Goal: Information Seeking & Learning: Learn about a topic

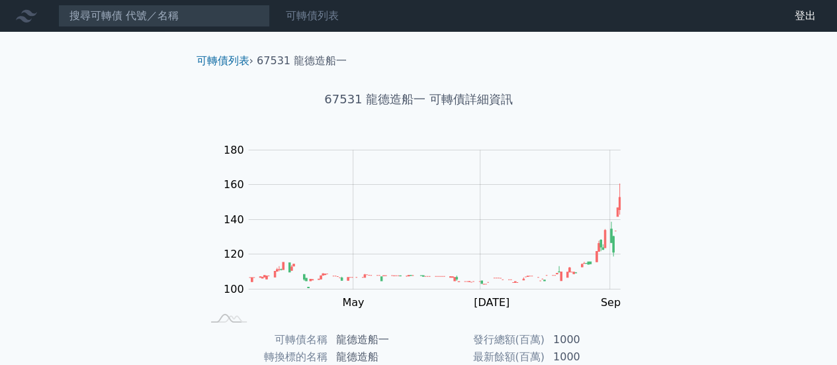
click at [327, 11] on link "可轉債列表" at bounding box center [312, 15] width 53 height 13
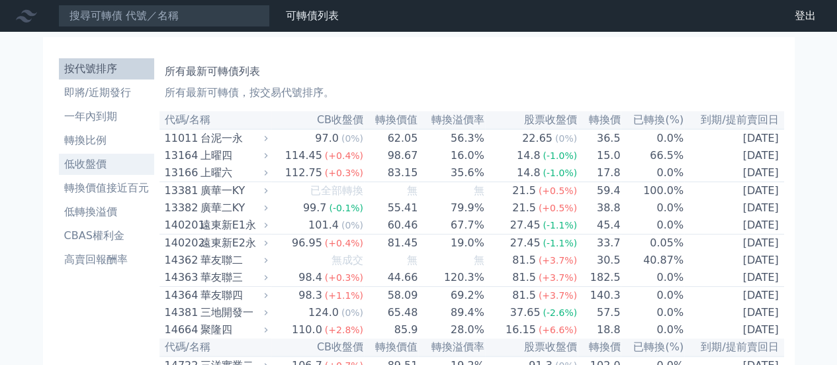
click at [89, 168] on li "低收盤價" at bounding box center [106, 164] width 95 height 16
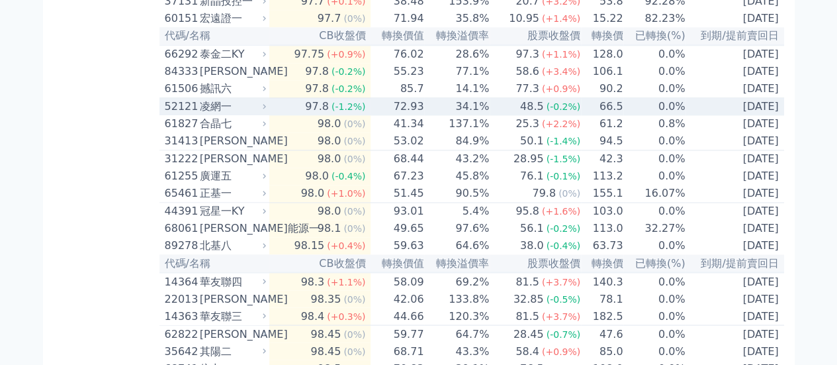
scroll to position [992, 0]
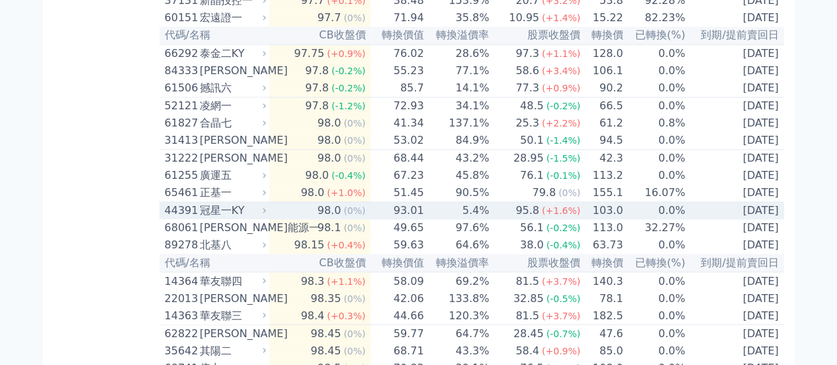
click at [258, 218] on div "冠星一KY" at bounding box center [232, 210] width 64 height 16
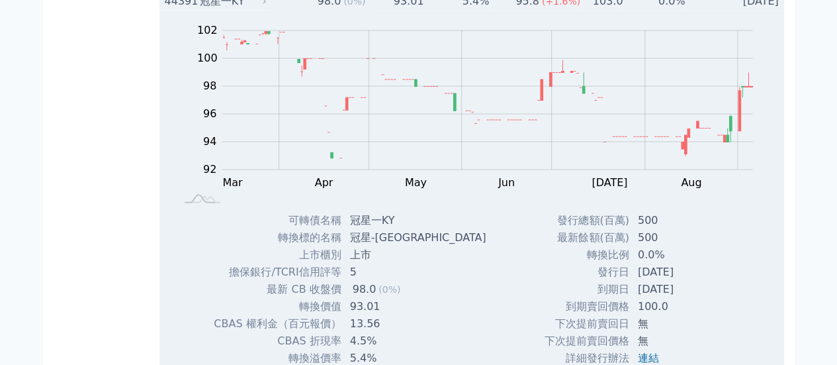
scroll to position [1203, 0]
click at [251, 8] on div "冠星一KY" at bounding box center [232, 0] width 64 height 16
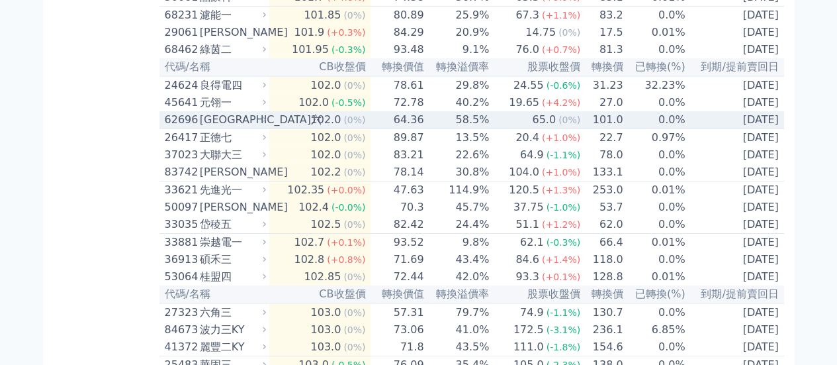
scroll to position [2097, 0]
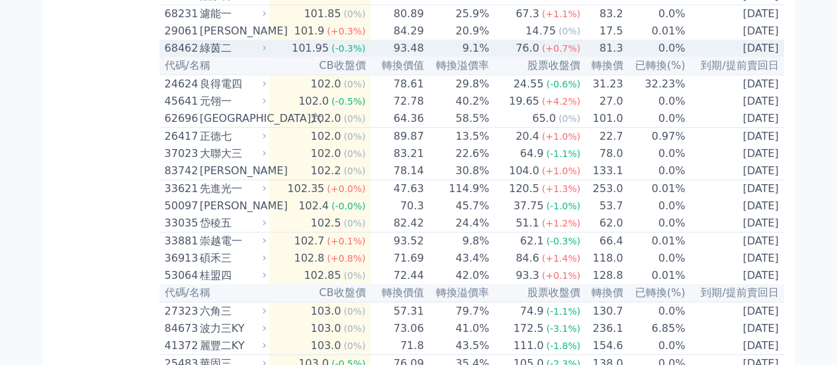
click at [257, 56] on div "綠茵二" at bounding box center [232, 48] width 64 height 16
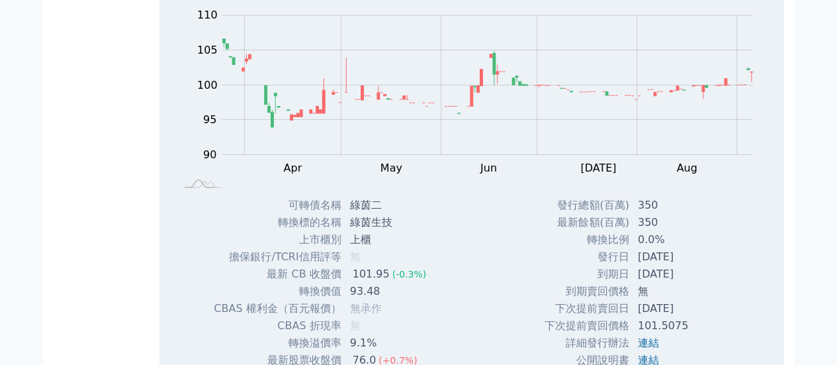
scroll to position [2159, 0]
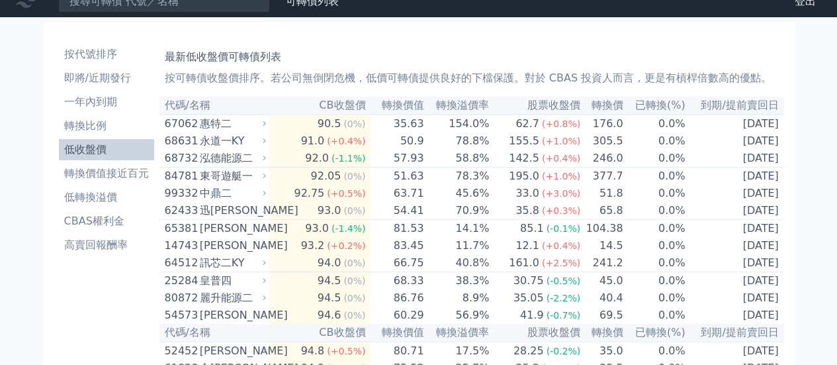
scroll to position [0, 0]
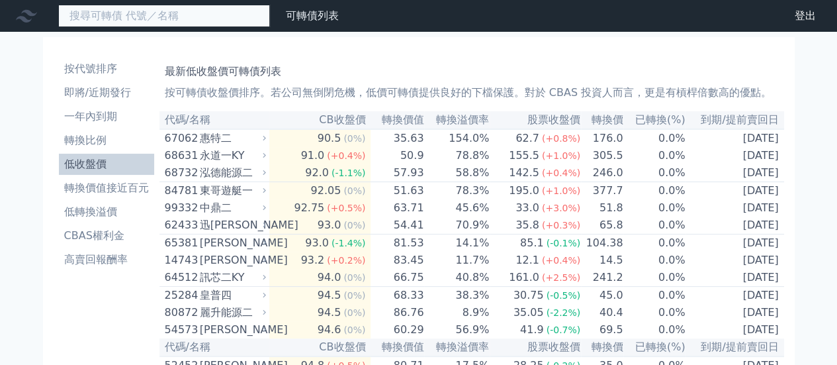
click at [178, 15] on input at bounding box center [164, 16] width 212 height 22
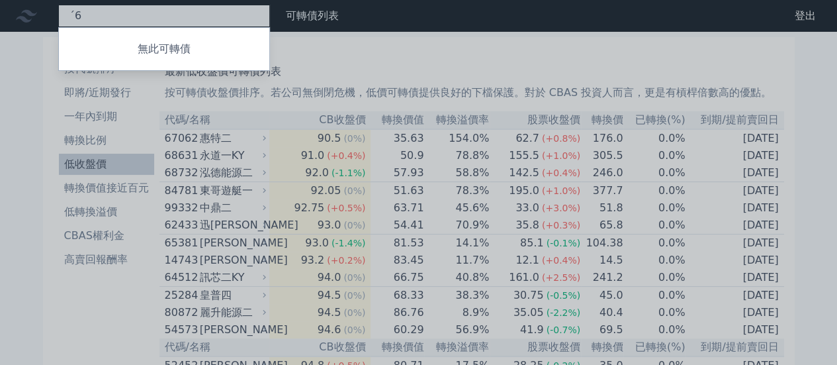
type input "ˊ"
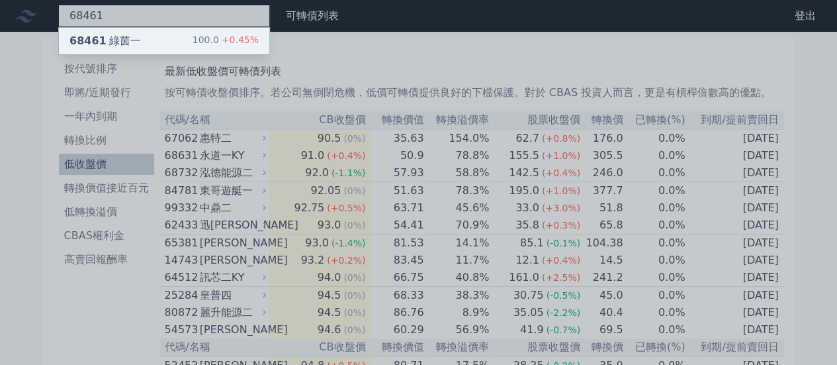
type input "68461"
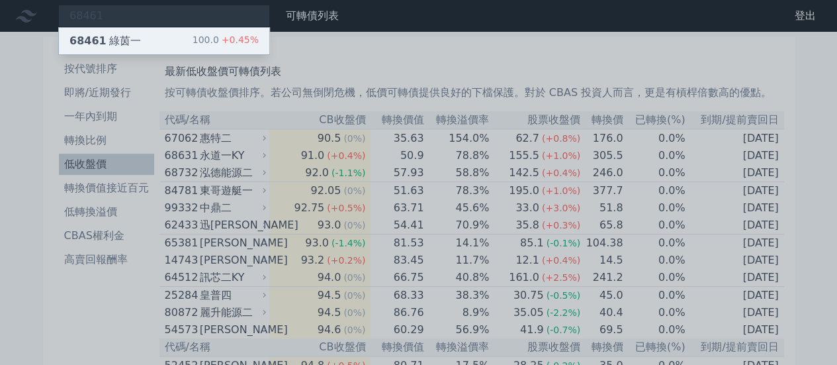
click at [167, 37] on div "68461 綠茵一 100.0 +0.45%" at bounding box center [164, 41] width 210 height 26
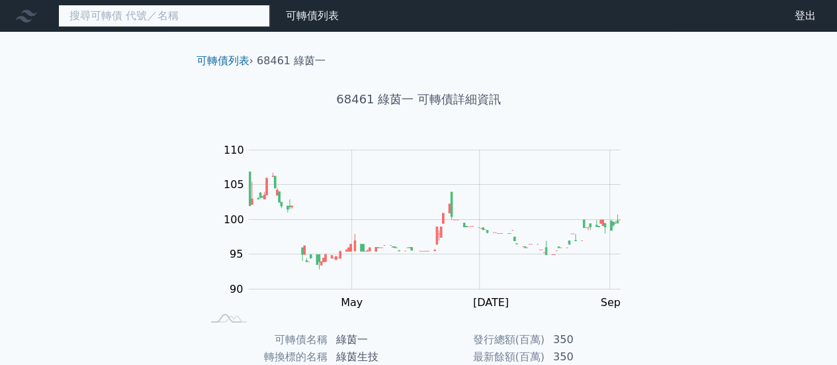
click at [129, 17] on input at bounding box center [164, 16] width 212 height 22
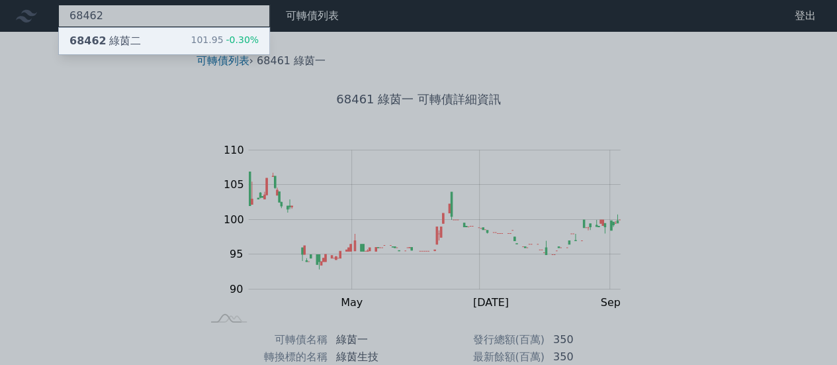
type input "68462"
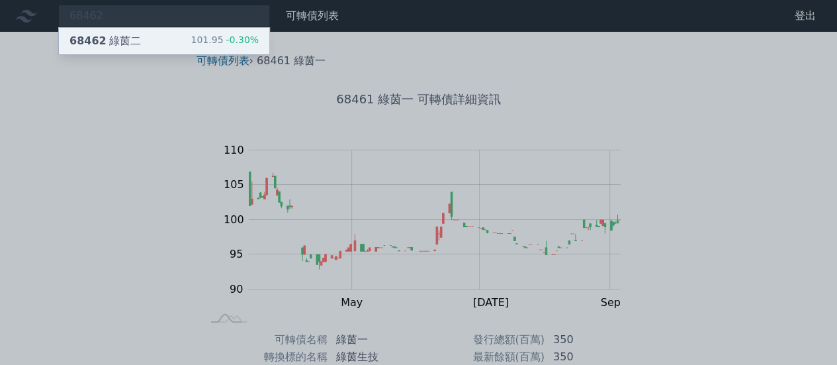
click at [130, 38] on div "68462 綠茵二" at bounding box center [104, 41] width 71 height 16
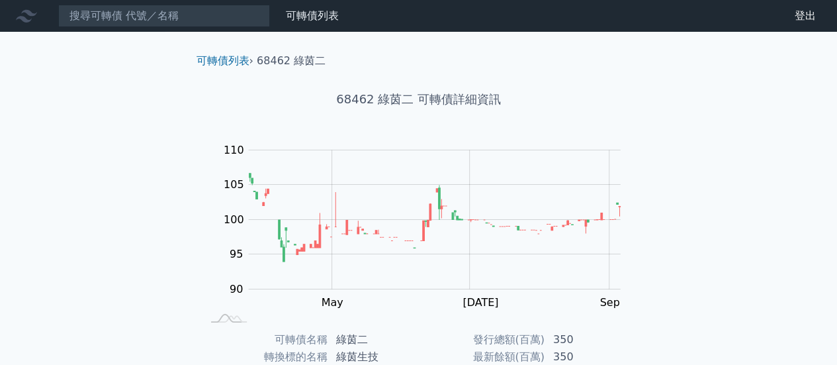
scroll to position [247, 0]
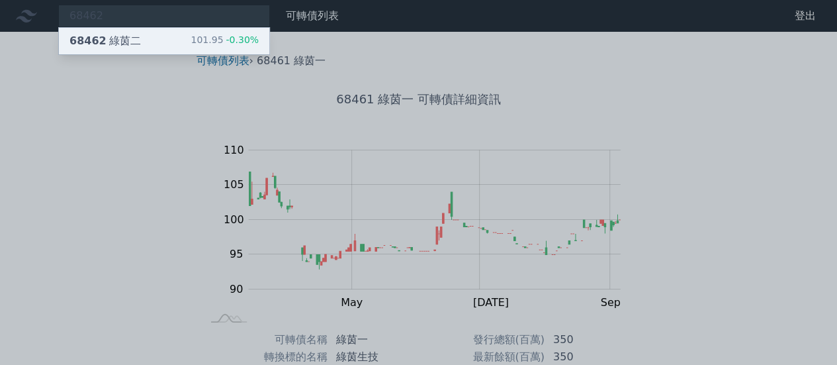
click at [64, 44] on div "68462 綠茵二 101.95 -0.30%" at bounding box center [164, 41] width 210 height 26
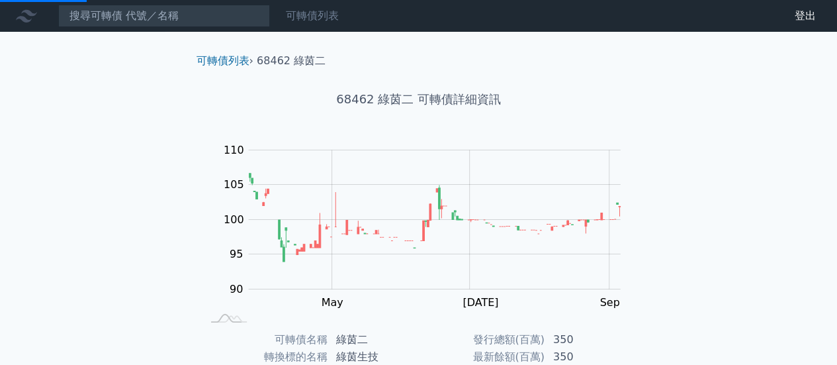
click at [318, 17] on link "可轉債列表" at bounding box center [312, 15] width 53 height 13
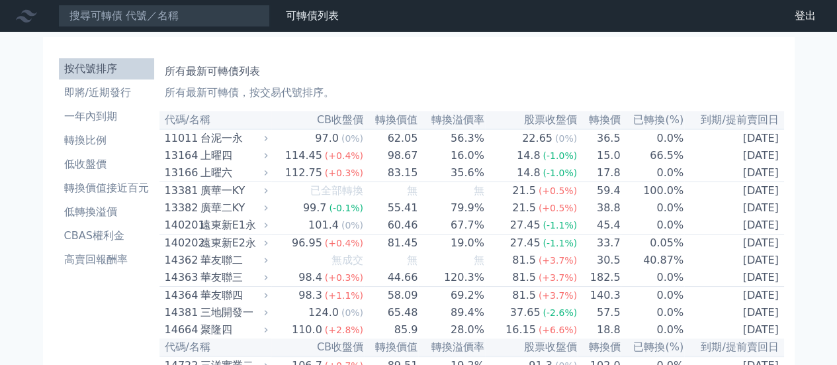
click at [79, 163] on li "低收盤價" at bounding box center [106, 164] width 95 height 16
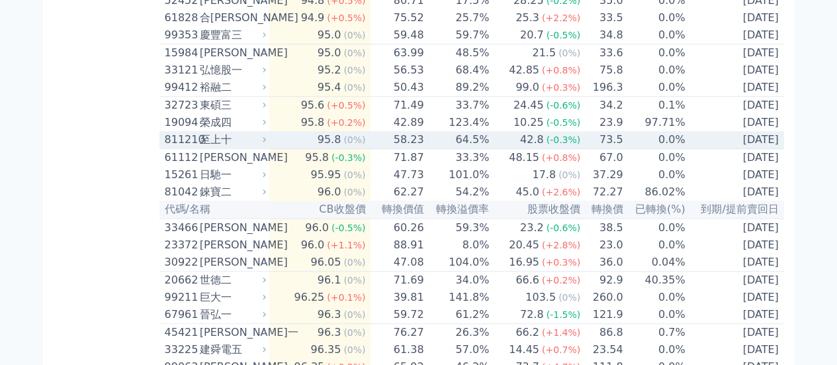
scroll to position [374, 0]
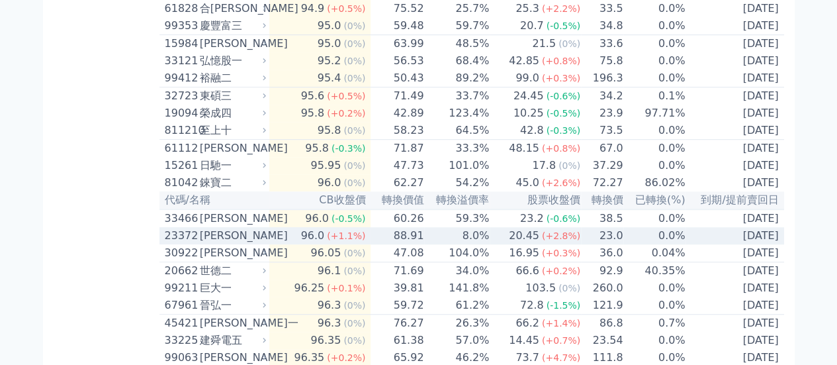
click at [258, 243] on div "[PERSON_NAME]" at bounding box center [232, 236] width 64 height 16
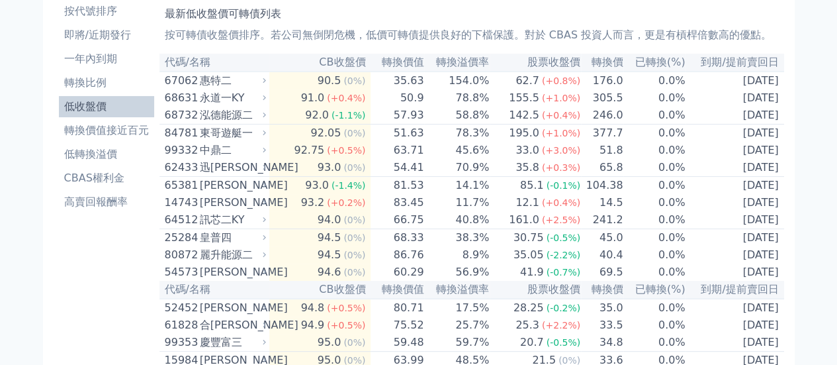
scroll to position [0, 0]
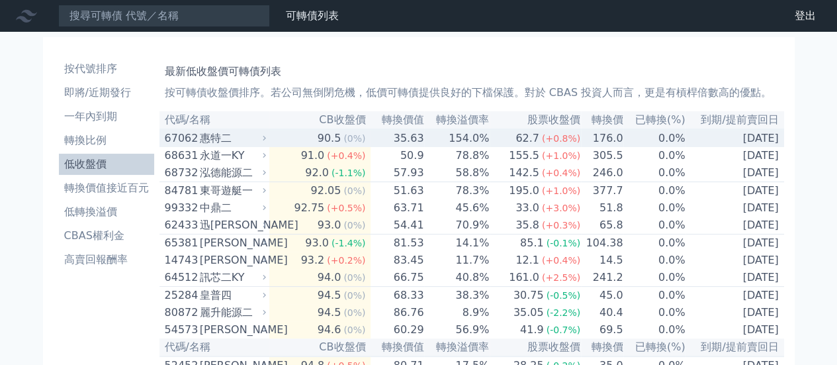
click at [363, 146] on div "(0%)" at bounding box center [354, 138] width 22 height 16
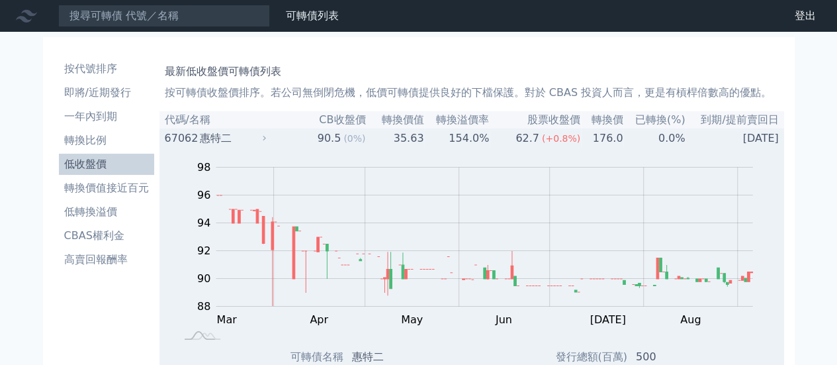
click at [714, 141] on td "[DATE]" at bounding box center [734, 138] width 98 height 18
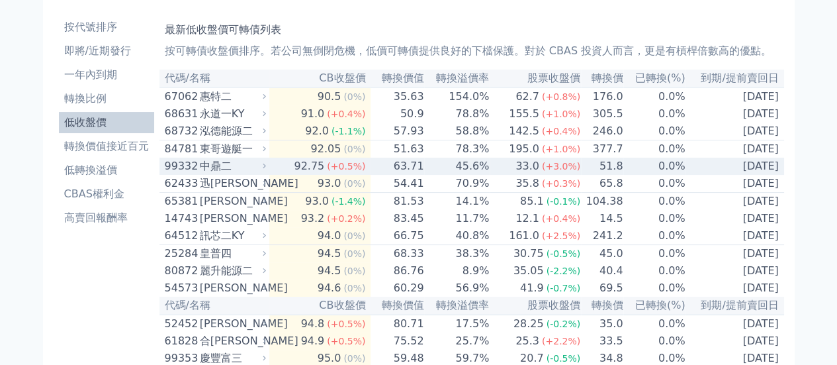
scroll to position [42, 0]
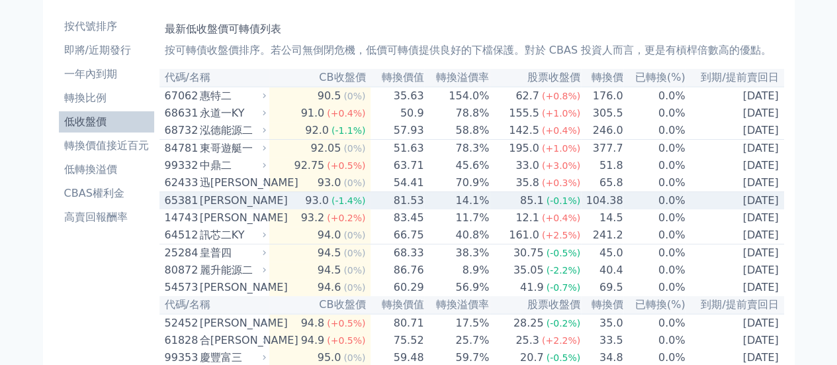
click at [562, 206] on span "(-0.1%)" at bounding box center [563, 200] width 34 height 11
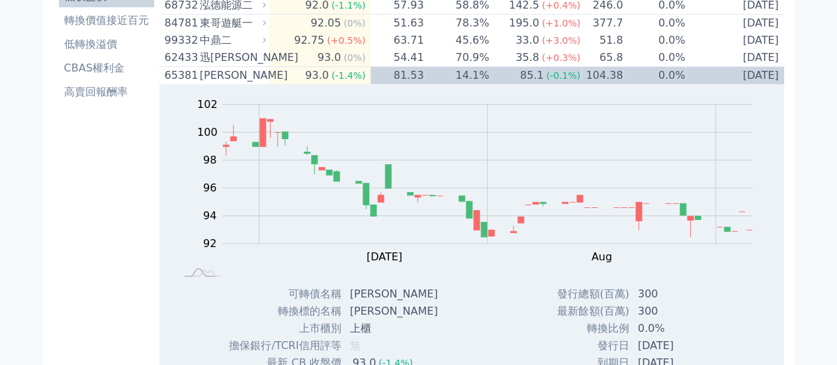
scroll to position [164, 0]
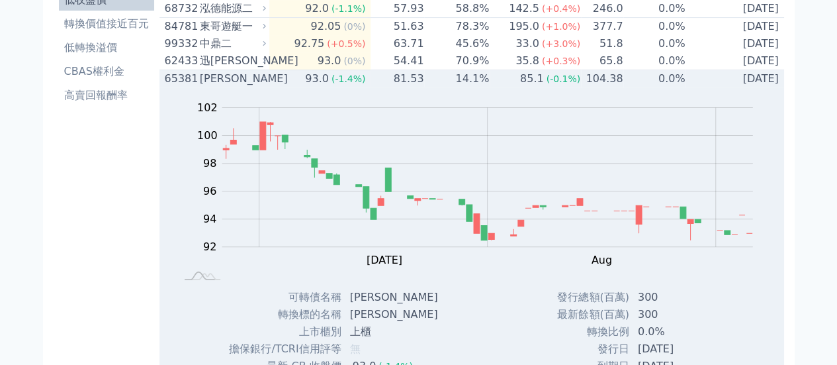
click at [740, 83] on td "[DATE]" at bounding box center [734, 79] width 98 height 18
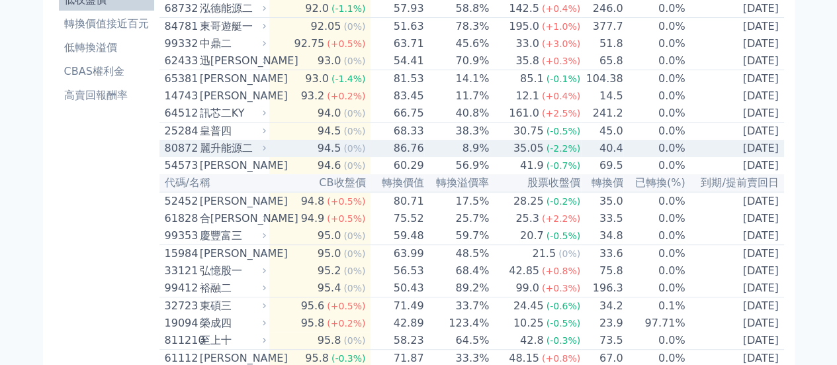
click at [535, 156] on div "35.05" at bounding box center [529, 148] width 36 height 16
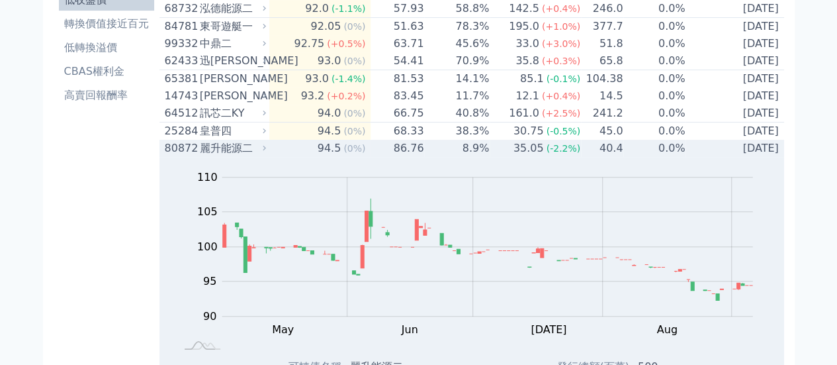
click at [263, 156] on div "麗升能源二" at bounding box center [232, 148] width 64 height 16
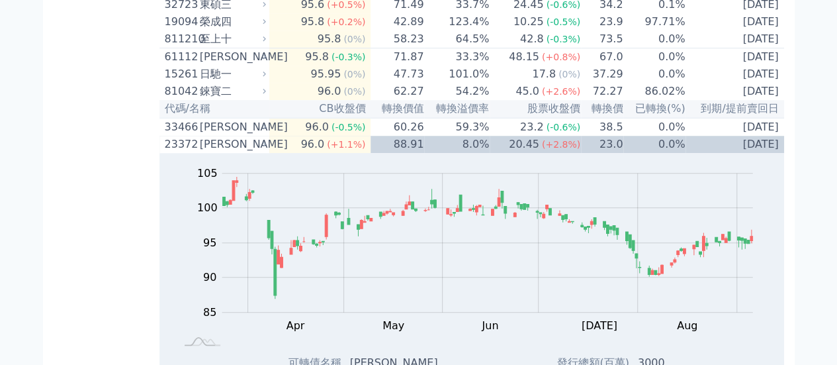
scroll to position [467, 0]
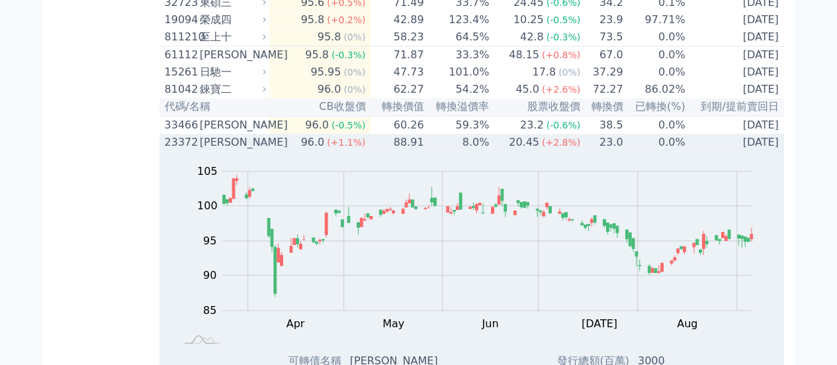
click at [232, 150] on div "[PERSON_NAME]" at bounding box center [232, 142] width 64 height 16
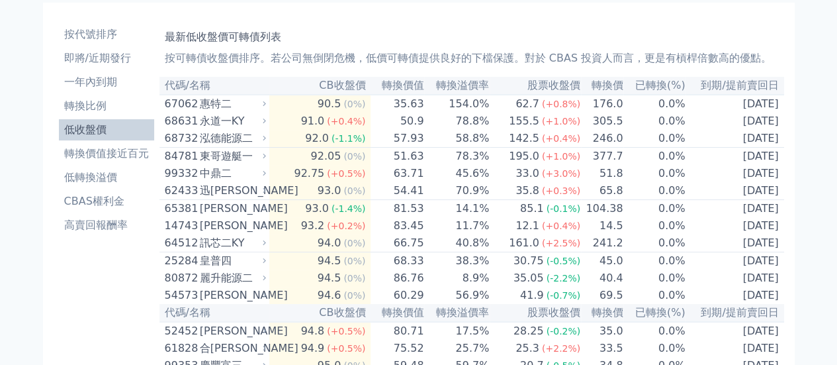
scroll to position [0, 0]
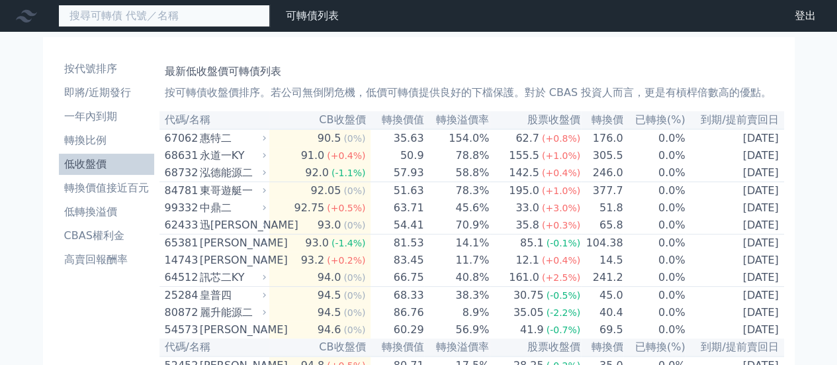
click at [181, 15] on input at bounding box center [164, 16] width 212 height 22
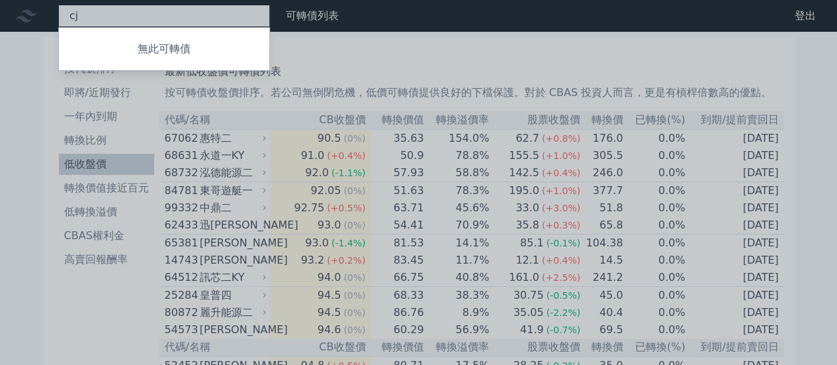
type input "c"
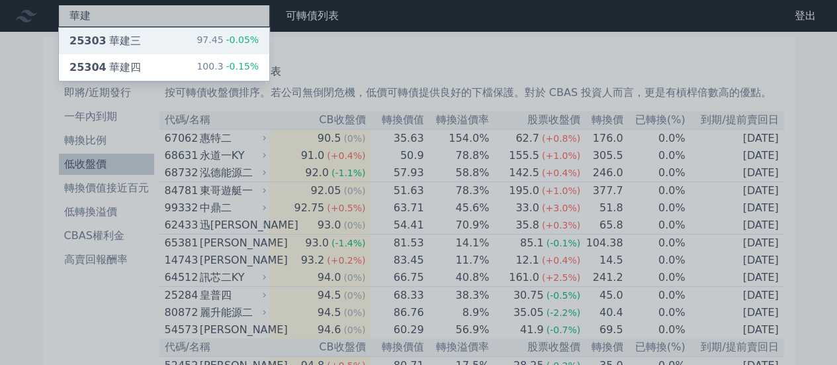
type input "華建"
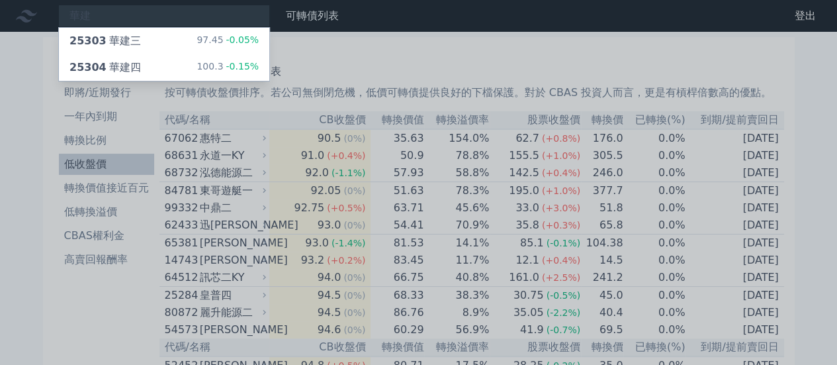
click at [730, 46] on div at bounding box center [418, 182] width 837 height 365
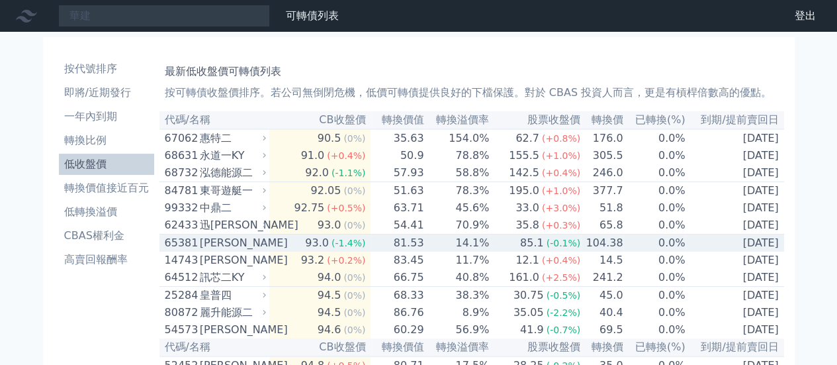
click at [265, 247] on icon at bounding box center [264, 242] width 9 height 9
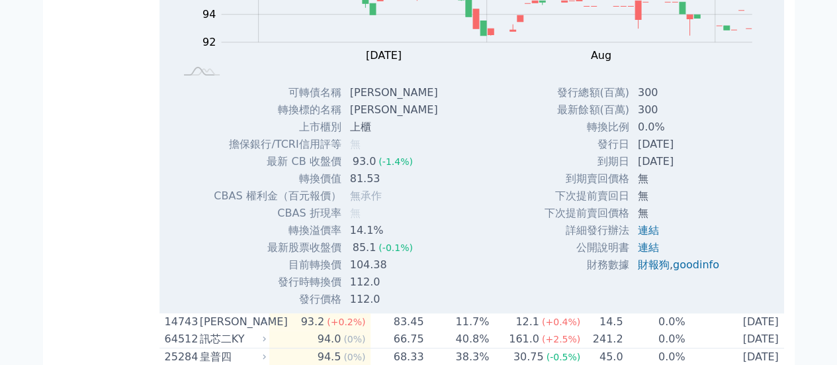
scroll to position [368, 0]
